Goal: Information Seeking & Learning: Compare options

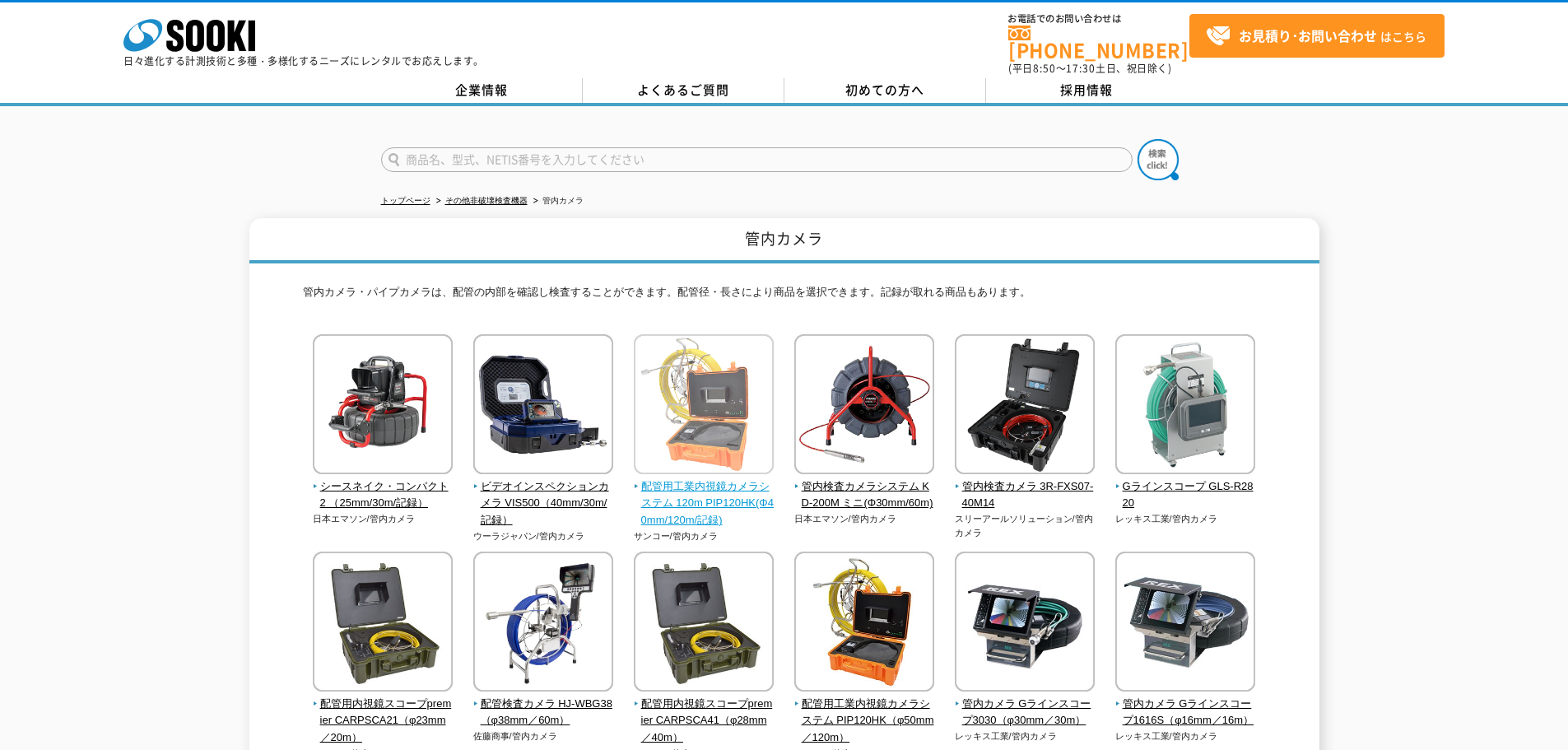
click at [700, 478] on span "配管用工業内視鏡カメラシステム 120m PIP120HK(Φ40mm/120m/記録)" at bounding box center [704, 504] width 141 height 51
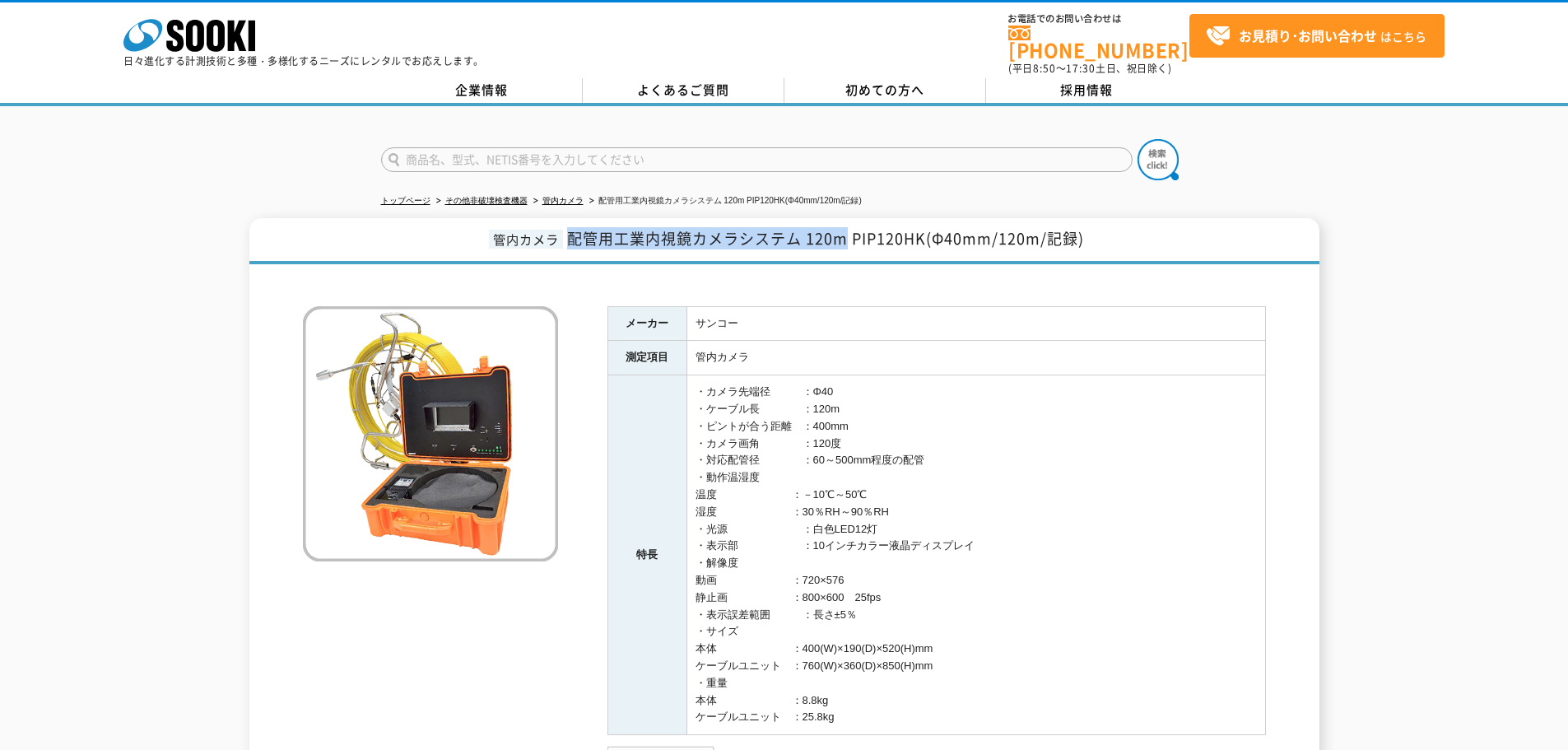
drag, startPoint x: 567, startPoint y: 231, endPoint x: 847, endPoint y: 240, distance: 280.1
click at [847, 240] on h1 "管内カメラ 配管用工業内視鏡カメラシステム 120m PIP120HK(Φ40mm/120m/記録)" at bounding box center [784, 241] width 1070 height 46
copy span "配管用工業内視鏡カメラシステム 120m"
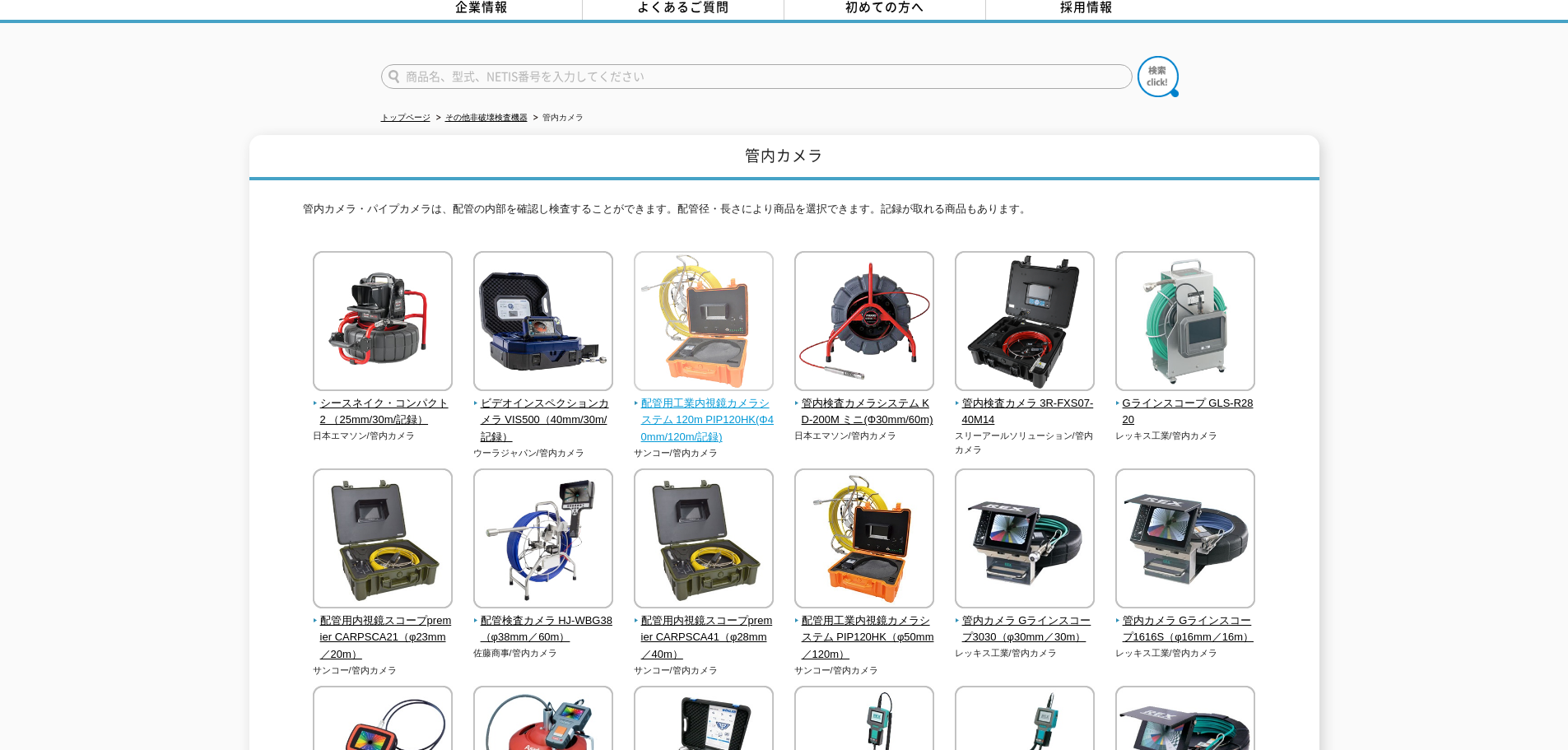
scroll to position [82, 0]
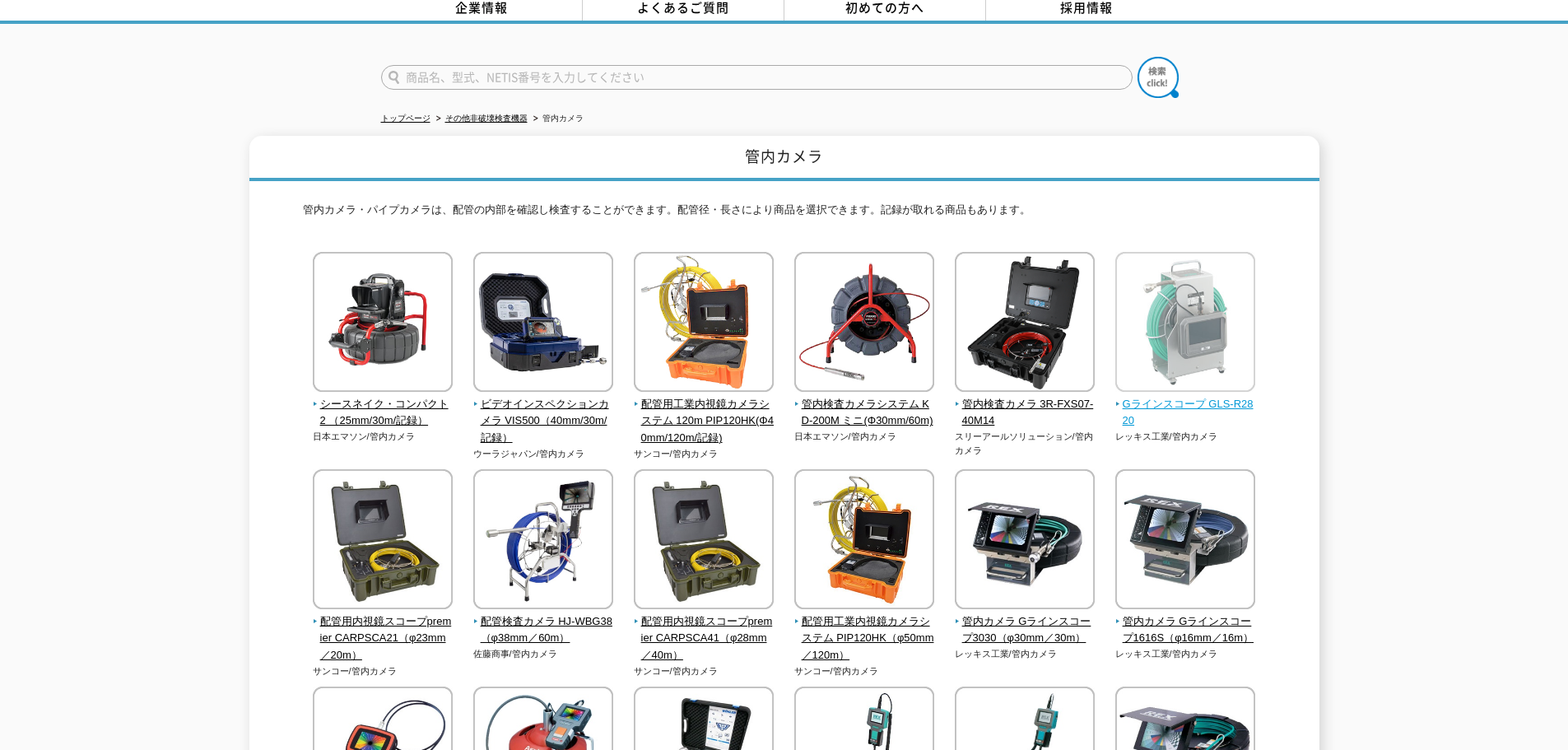
click at [1149, 380] on img at bounding box center [1185, 324] width 140 height 144
click at [1141, 396] on span "Gラインスコープ GLS-R2820" at bounding box center [1186, 413] width 141 height 34
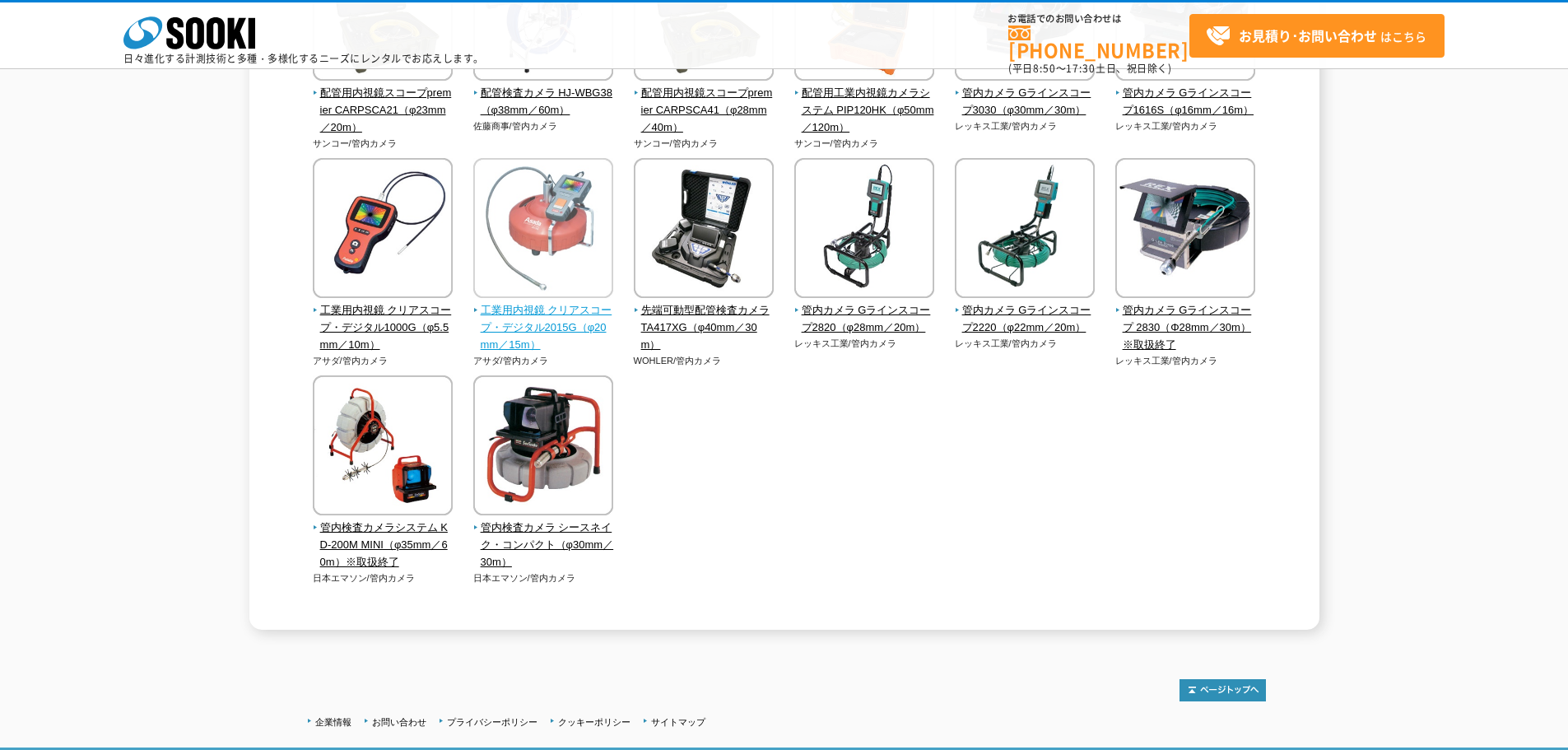
scroll to position [401, 0]
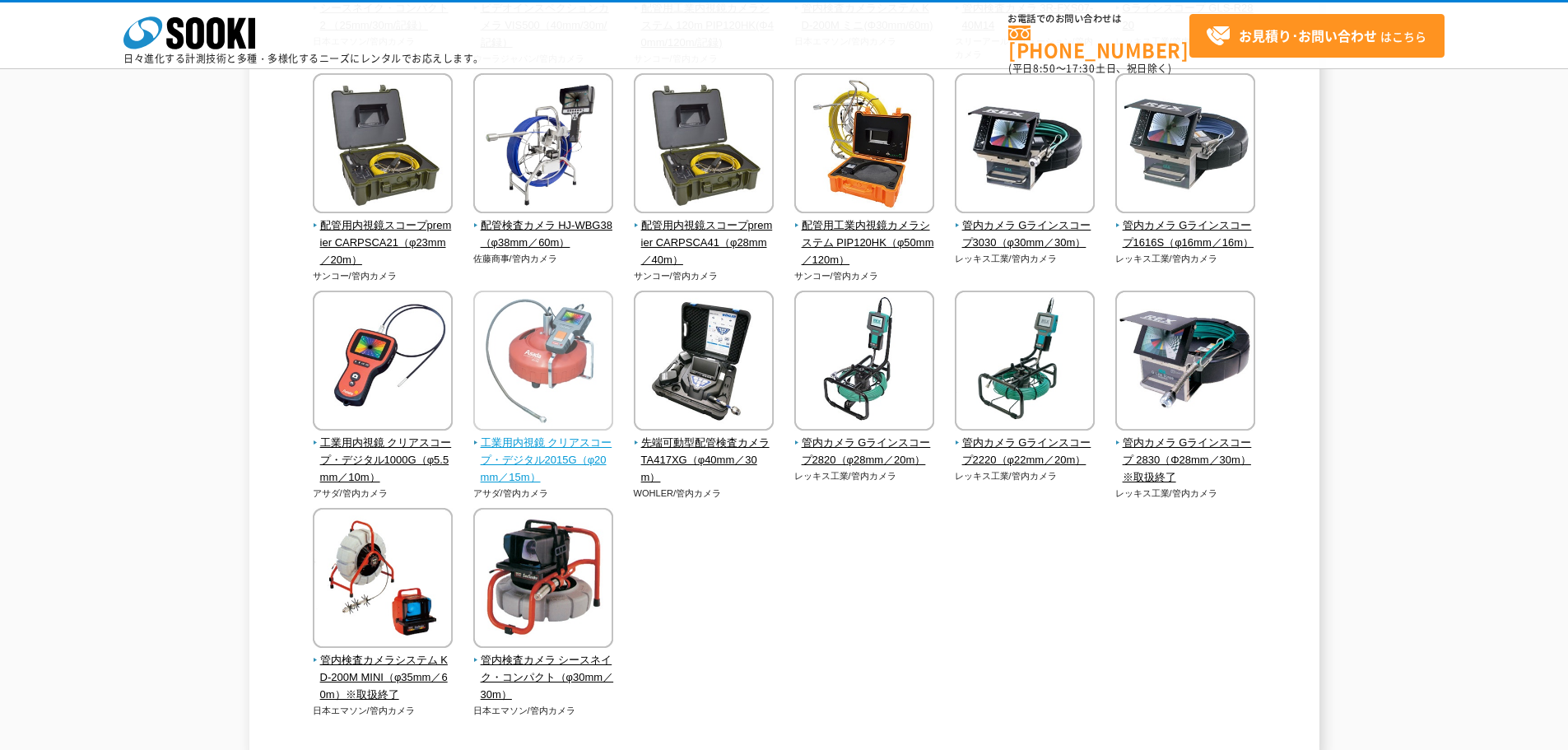
click at [574, 243] on span "配管検査カメラ HJ-WBG38（φ38mm／60m）" at bounding box center [544, 234] width 141 height 34
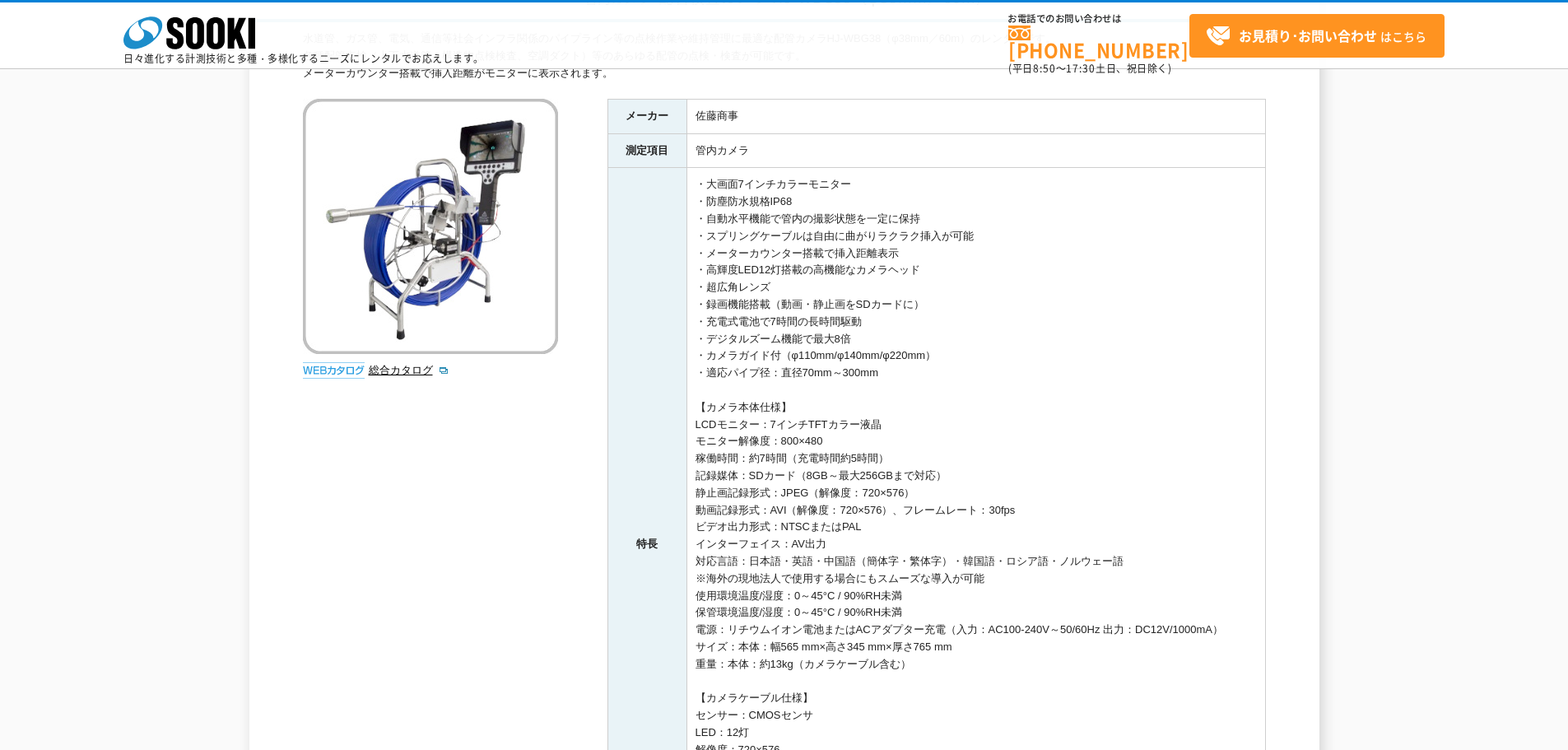
scroll to position [164, 0]
